Goal: Information Seeking & Learning: Find specific fact

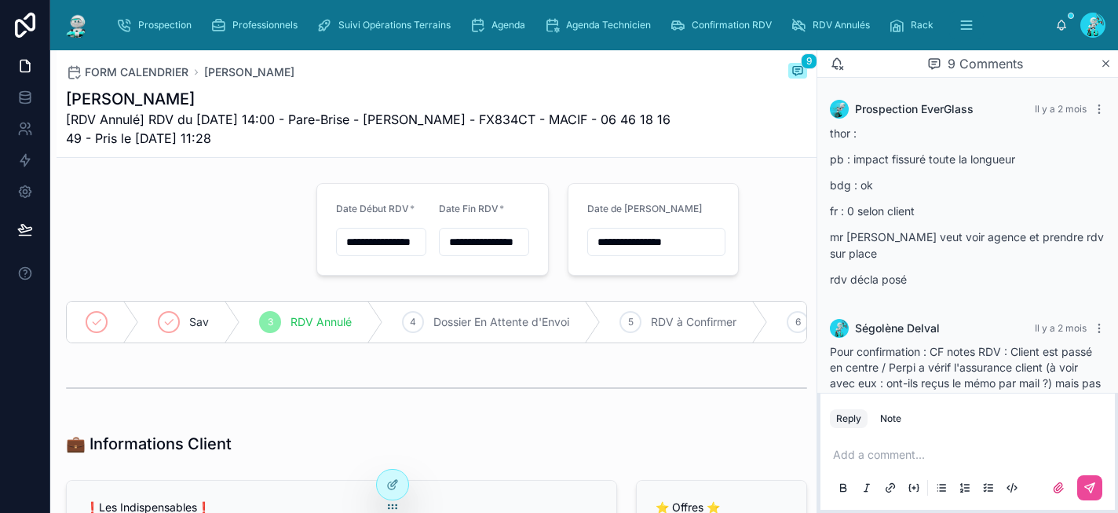
scroll to position [766, 0]
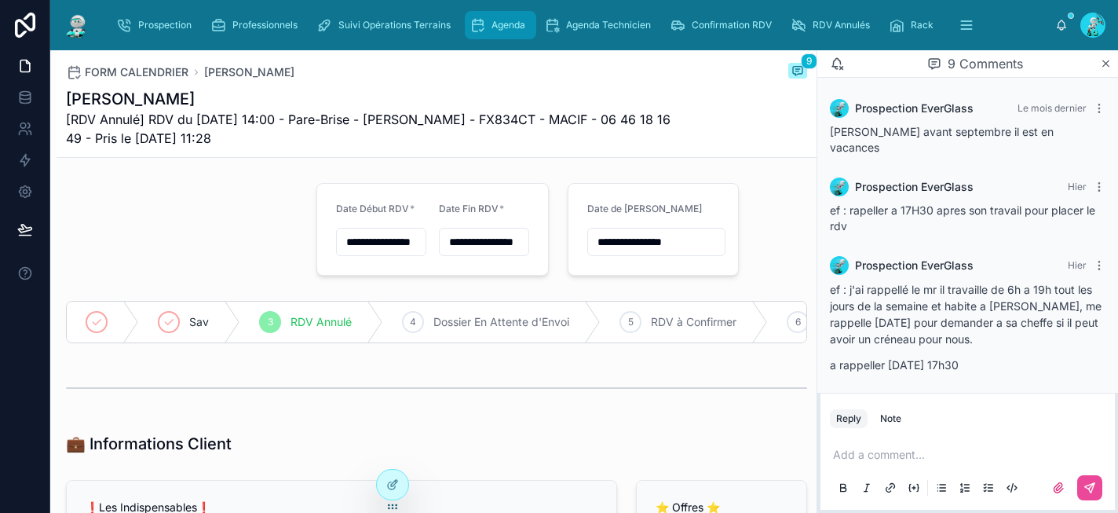
click at [483, 20] on icon "scrollable content" at bounding box center [478, 25] width 16 height 16
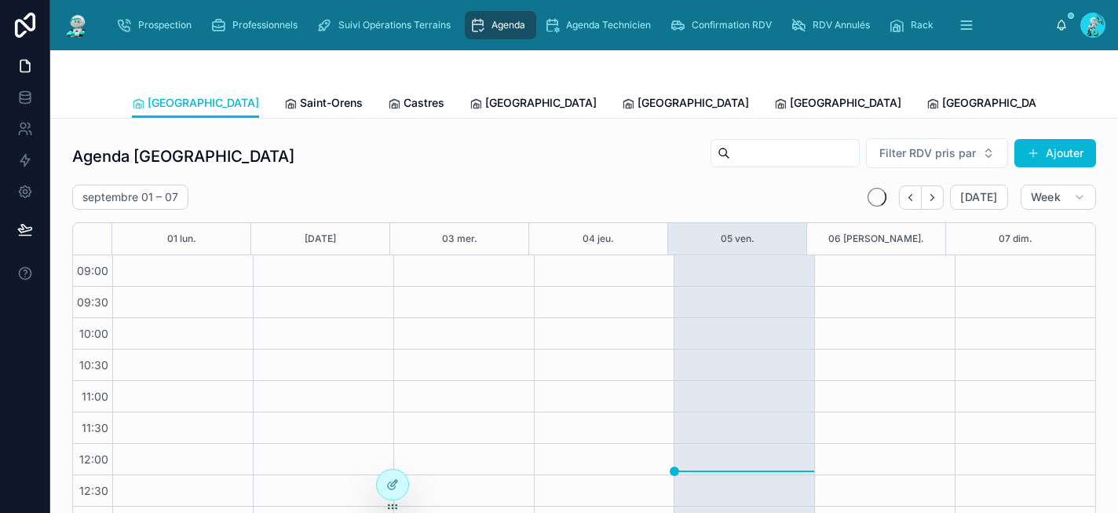
scroll to position [258, 0]
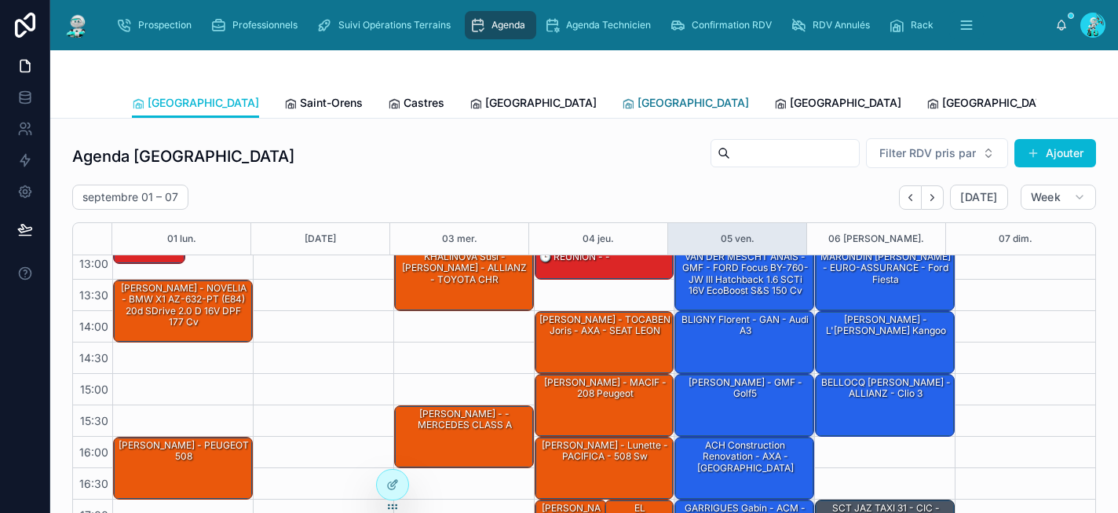
click at [638, 102] on span "[GEOGRAPHIC_DATA]" at bounding box center [693, 103] width 111 height 16
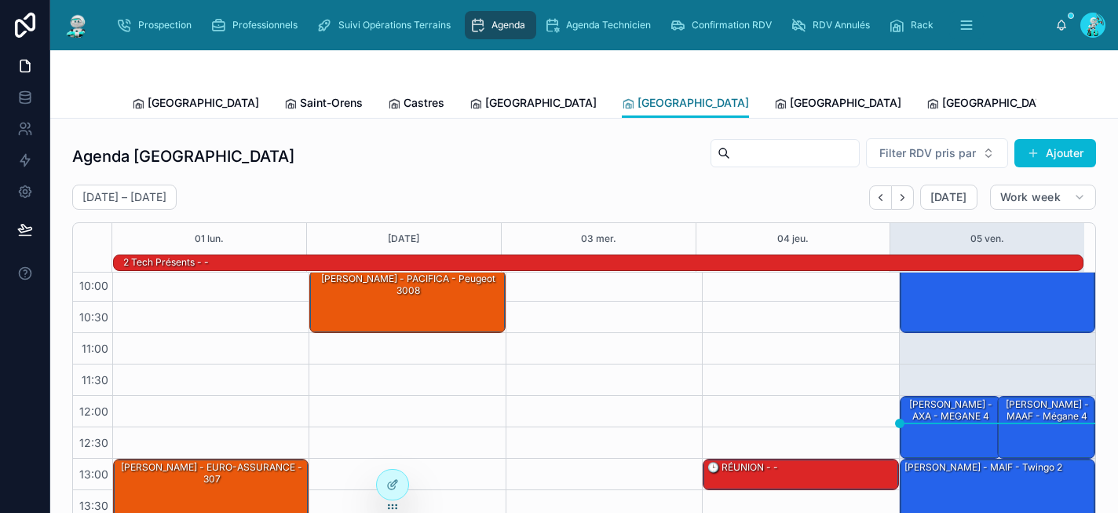
scroll to position [64, 0]
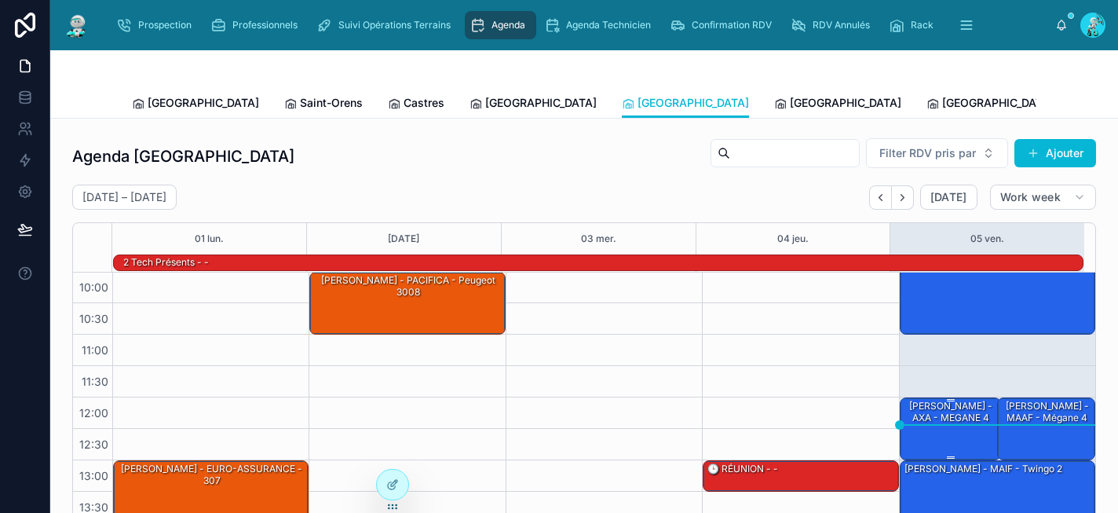
click at [925, 415] on div "[PERSON_NAME] - AXA - MEGANE 4" at bounding box center [951, 412] width 97 height 26
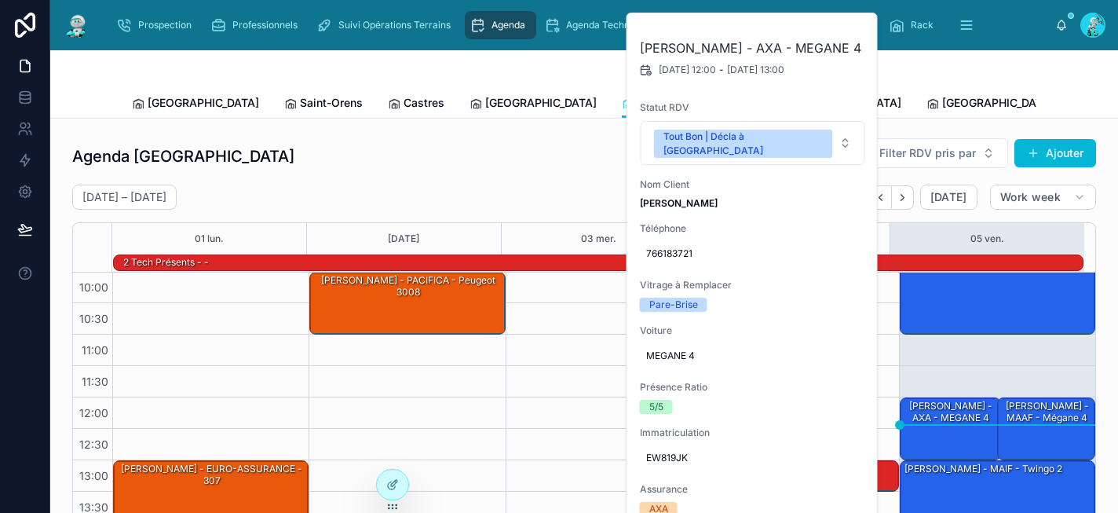
click at [979, 353] on div "09:00 – 11:00 [PERSON_NAME] - SURAVENIR - FIAT DUCATO 12:00 – 13:00 [PERSON_NAM…" at bounding box center [997, 491] width 196 height 565
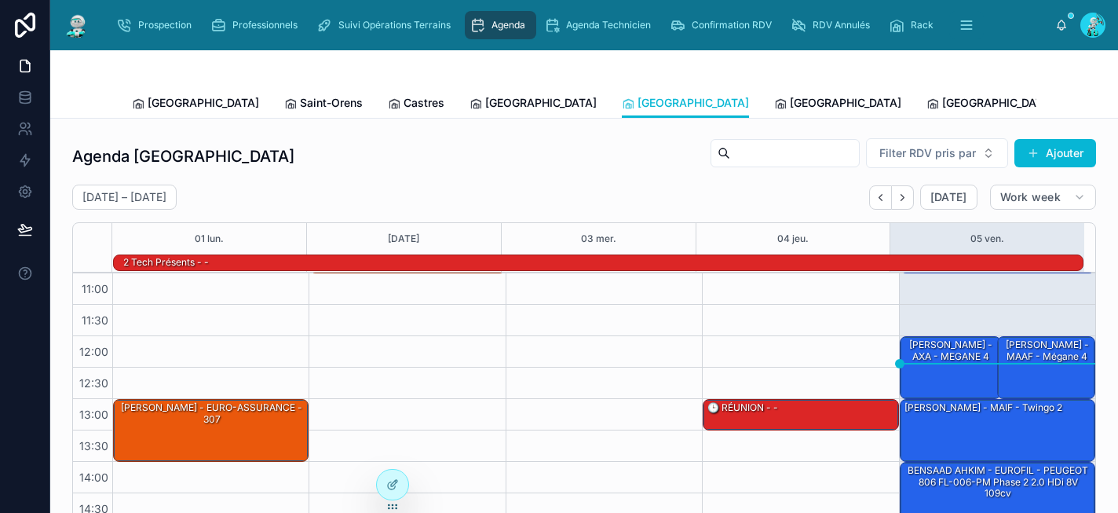
scroll to position [183, 0]
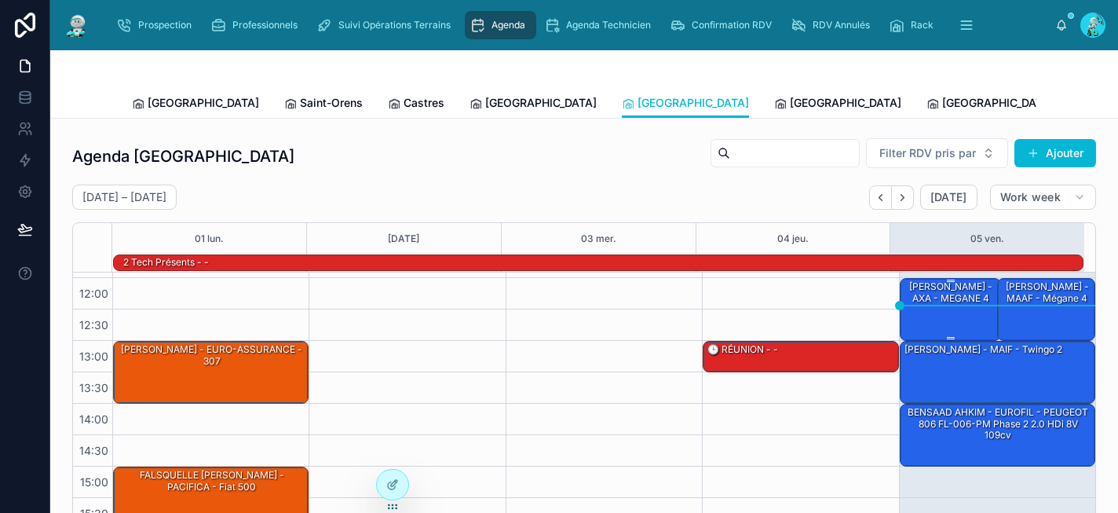
click at [927, 305] on div "[PERSON_NAME] - AXA - MEGANE 4" at bounding box center [951, 292] width 97 height 27
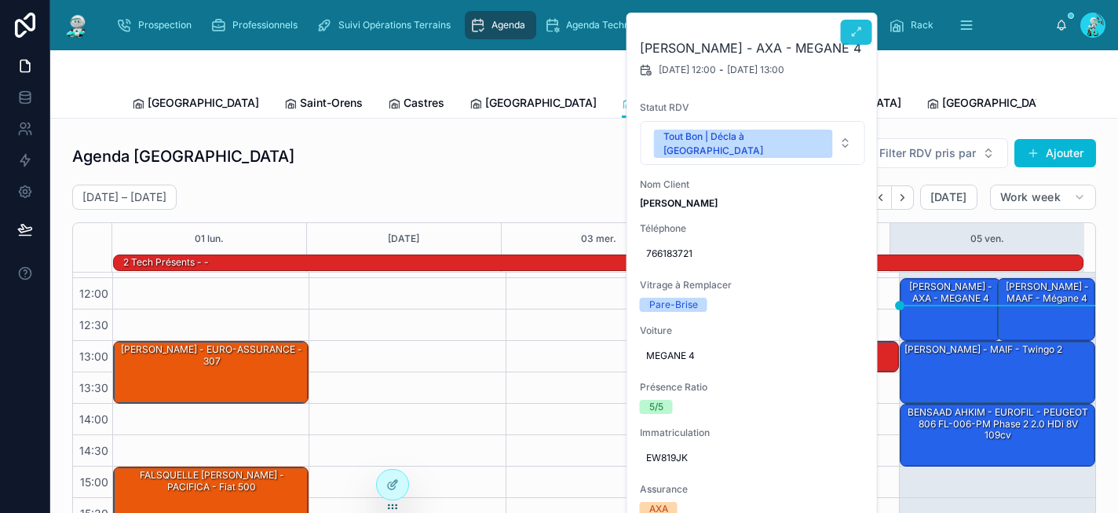
click at [863, 34] on button at bounding box center [856, 32] width 31 height 25
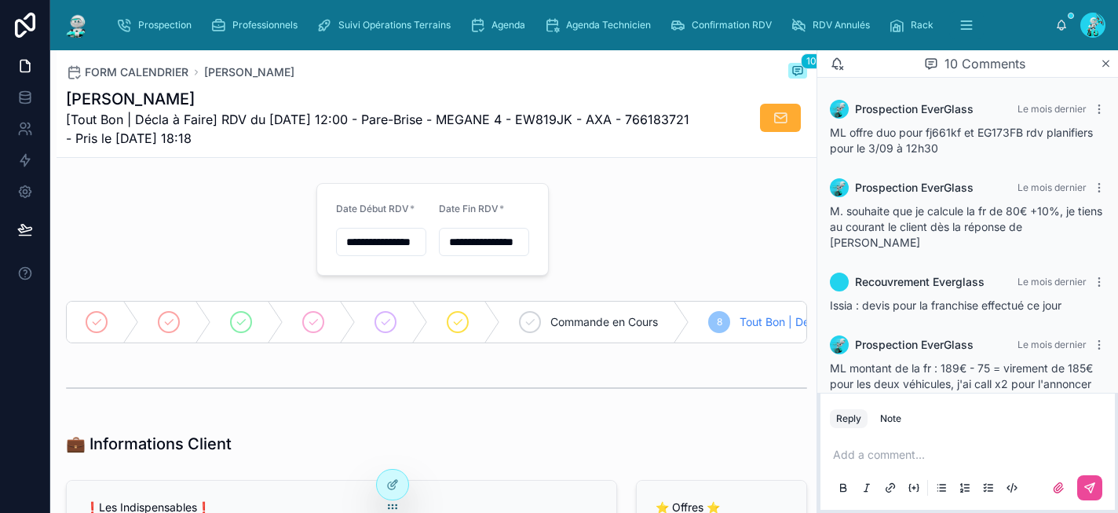
scroll to position [461, 0]
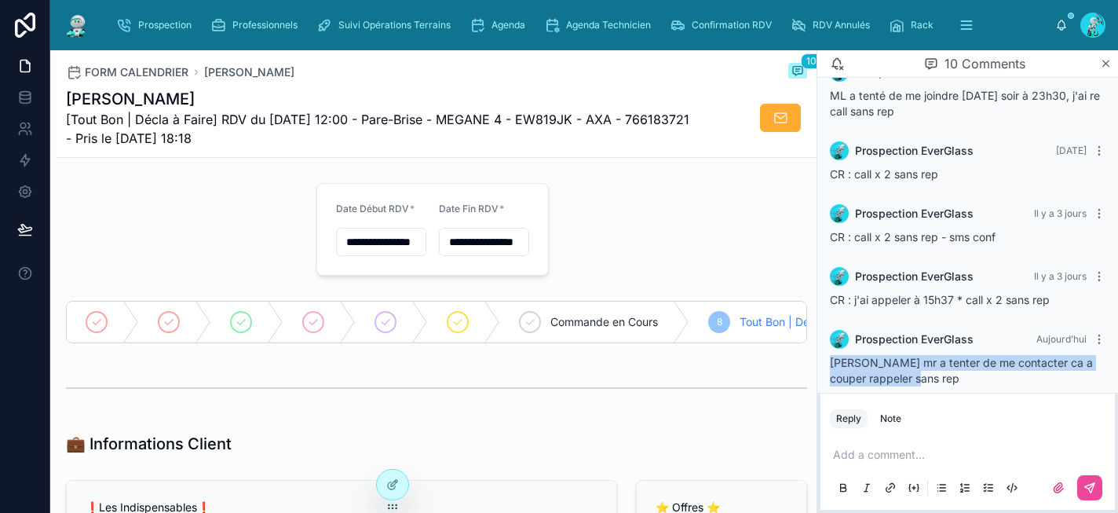
drag, startPoint x: 933, startPoint y: 363, endPoint x: 824, endPoint y: 344, distance: 110.7
click at [824, 344] on div "Prospection EverGlass [DATE] [PERSON_NAME] mr a tenter de me contacter ca a cou…" at bounding box center [967, 357] width 294 height 75
copy span "[PERSON_NAME] mr a tenter de me contacter ca a couper rappeler sans rep"
